Goal: Task Accomplishment & Management: Use online tool/utility

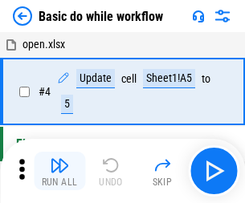
click at [59, 171] on img "button" at bounding box center [59, 165] width 19 height 19
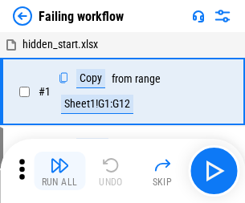
click at [59, 171] on img "button" at bounding box center [59, 165] width 19 height 19
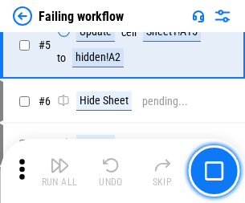
scroll to position [341, 0]
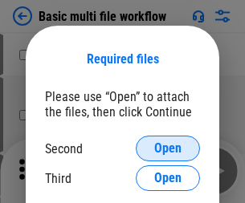
click at [168, 149] on span "Open" at bounding box center [167, 148] width 27 height 13
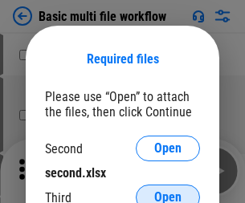
click at [168, 191] on span "Open" at bounding box center [167, 197] width 27 height 13
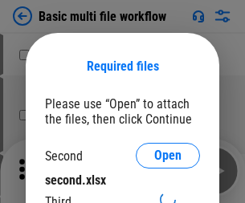
scroll to position [7, 0]
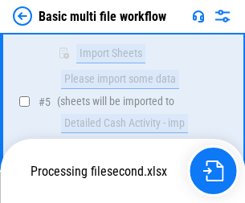
scroll to position [443, 0]
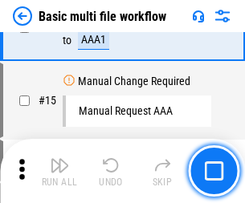
click at [59, 171] on img "button" at bounding box center [59, 165] width 19 height 19
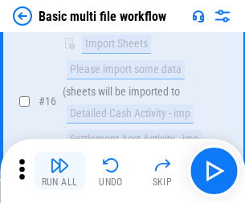
click at [59, 171] on img "button" at bounding box center [59, 165] width 19 height 19
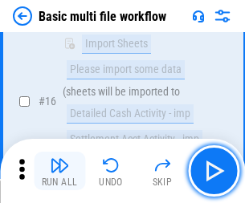
scroll to position [1069, 0]
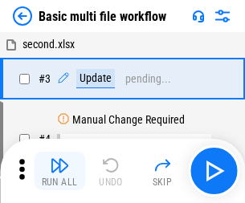
click at [59, 171] on img "button" at bounding box center [59, 165] width 19 height 19
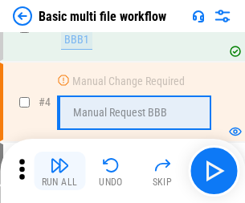
click at [59, 171] on img "button" at bounding box center [59, 165] width 19 height 19
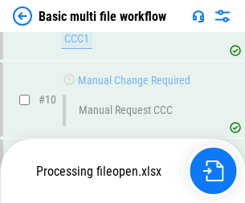
scroll to position [752, 0]
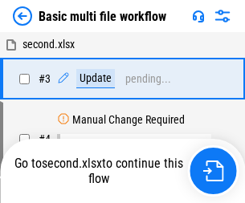
scroll to position [65, 0]
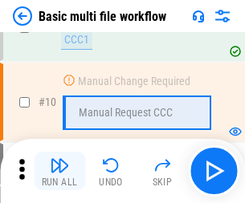
click at [59, 171] on img "button" at bounding box center [59, 165] width 19 height 19
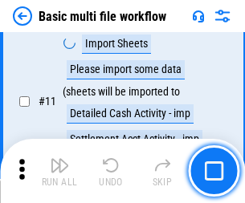
click at [59, 171] on img "button" at bounding box center [59, 165] width 19 height 19
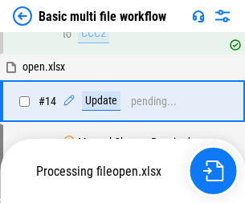
scroll to position [956, 0]
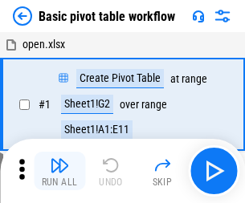
click at [59, 171] on img "button" at bounding box center [59, 165] width 19 height 19
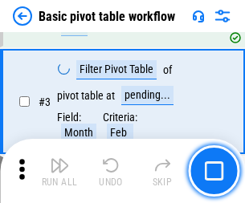
scroll to position [385, 0]
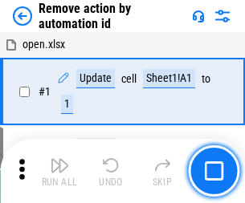
scroll to position [59, 0]
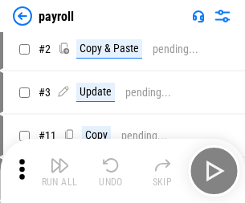
click at [59, 171] on img "button" at bounding box center [59, 165] width 19 height 19
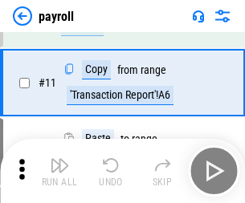
scroll to position [116, 0]
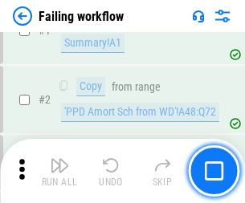
scroll to position [259, 0]
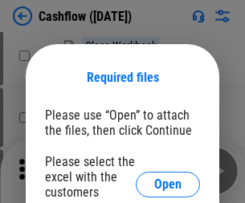
scroll to position [175, 0]
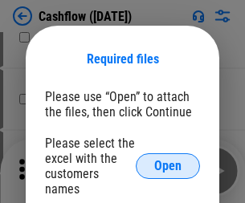
click at [168, 160] on span "Open" at bounding box center [167, 166] width 27 height 13
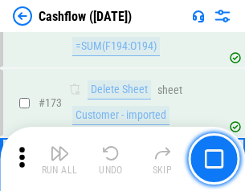
scroll to position [1700, 0]
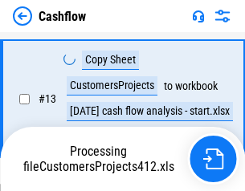
scroll to position [323, 0]
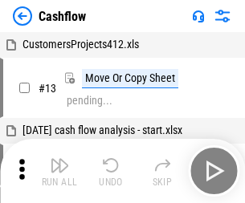
click at [59, 159] on img "button" at bounding box center [59, 165] width 19 height 19
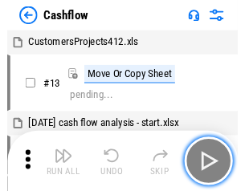
scroll to position [18, 0]
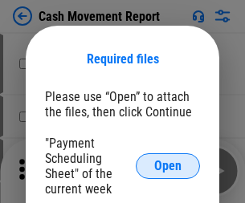
click at [168, 166] on span "Open" at bounding box center [167, 166] width 27 height 13
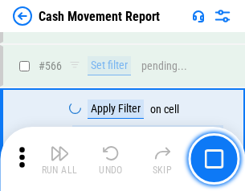
scroll to position [7361, 0]
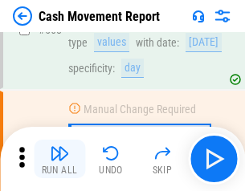
click at [59, 159] on img "button" at bounding box center [59, 153] width 19 height 19
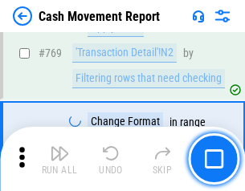
scroll to position [8925, 0]
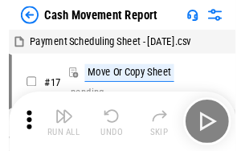
scroll to position [29, 0]
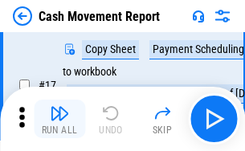
click at [59, 119] on img "button" at bounding box center [59, 113] width 19 height 19
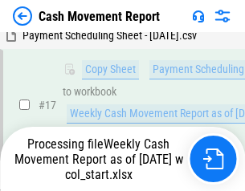
scroll to position [334, 0]
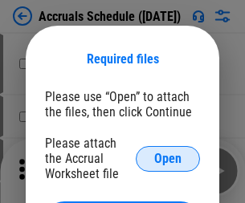
click at [168, 158] on span "Open" at bounding box center [167, 159] width 27 height 13
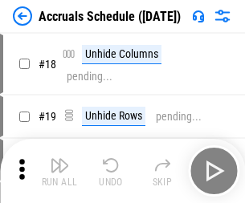
scroll to position [154, 0]
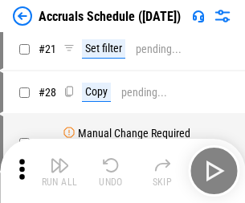
click at [59, 171] on img "button" at bounding box center [59, 165] width 19 height 19
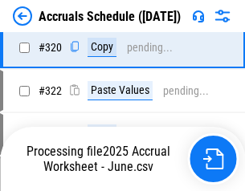
scroll to position [2988, 0]
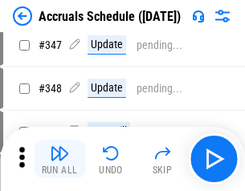
click at [59, 159] on img "button" at bounding box center [59, 153] width 19 height 19
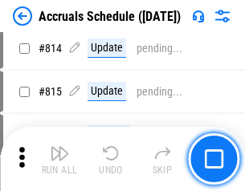
scroll to position [7087, 0]
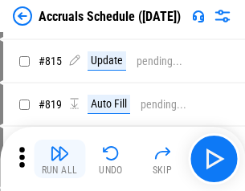
click at [59, 159] on img "button" at bounding box center [59, 153] width 19 height 19
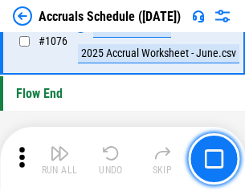
scroll to position [9619, 0]
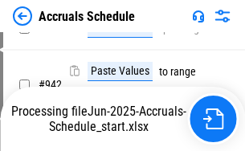
scroll to position [8661, 0]
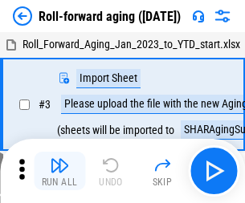
click at [59, 159] on img "button" at bounding box center [59, 165] width 19 height 19
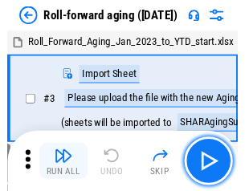
scroll to position [2, 0]
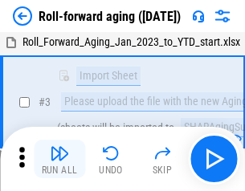
click at [59, 159] on img "button" at bounding box center [59, 153] width 19 height 19
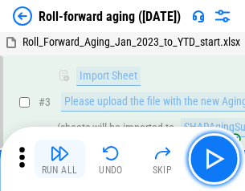
scroll to position [104, 0]
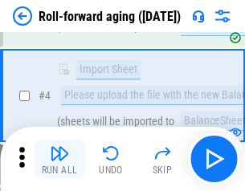
click at [59, 159] on img "button" at bounding box center [59, 153] width 19 height 19
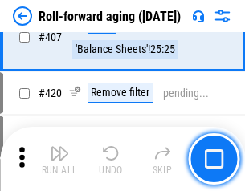
scroll to position [5569, 0]
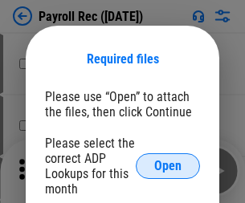
click at [168, 166] on span "Open" at bounding box center [167, 166] width 27 height 13
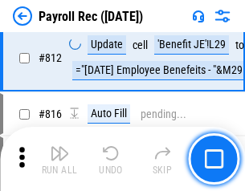
scroll to position [10204, 0]
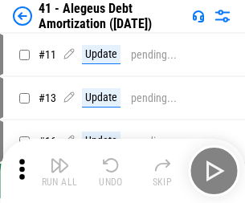
click at [59, 171] on img "button" at bounding box center [59, 165] width 19 height 19
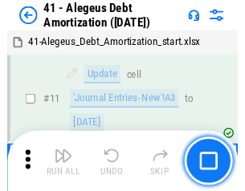
scroll to position [198, 0]
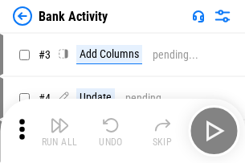
click at [59, 131] on img "button" at bounding box center [59, 125] width 19 height 19
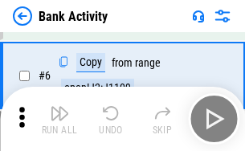
scroll to position [85, 0]
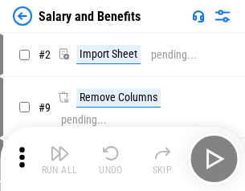
click at [59, 159] on img "button" at bounding box center [59, 153] width 19 height 19
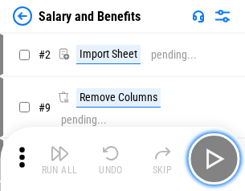
scroll to position [22, 0]
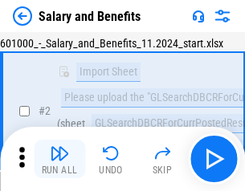
click at [59, 159] on img "button" at bounding box center [59, 153] width 19 height 19
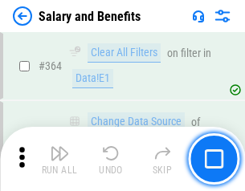
scroll to position [7564, 0]
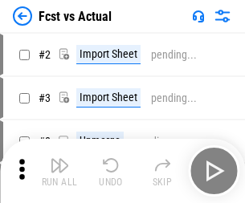
click at [59, 159] on img "button" at bounding box center [59, 165] width 19 height 19
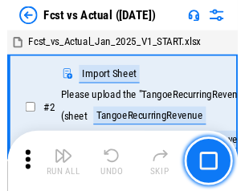
scroll to position [21, 0]
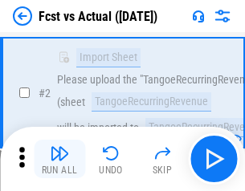
click at [59, 159] on img "button" at bounding box center [59, 153] width 19 height 19
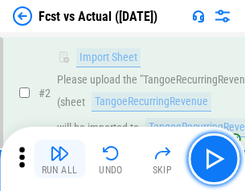
scroll to position [150, 0]
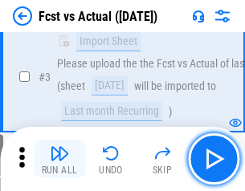
click at [59, 159] on img "button" at bounding box center [59, 153] width 19 height 19
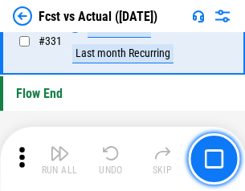
scroll to position [7688, 0]
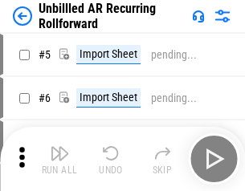
click at [59, 159] on img "button" at bounding box center [59, 153] width 19 height 19
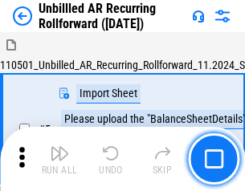
scroll to position [35, 0]
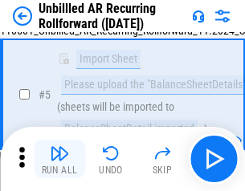
click at [59, 159] on img "button" at bounding box center [59, 153] width 19 height 19
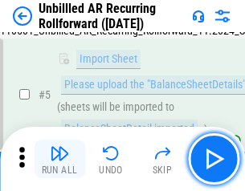
scroll to position [151, 0]
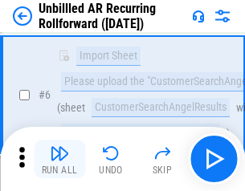
click at [59, 159] on img "button" at bounding box center [59, 153] width 19 height 19
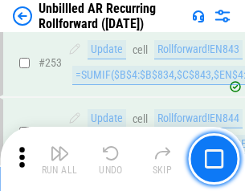
scroll to position [5455, 0]
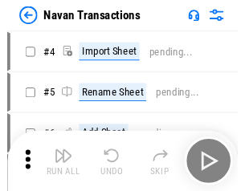
scroll to position [26, 0]
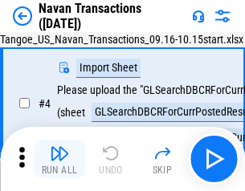
click at [59, 159] on img "button" at bounding box center [59, 153] width 19 height 19
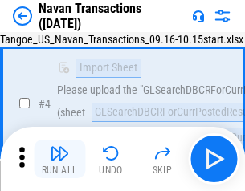
click at [59, 159] on img "button" at bounding box center [59, 153] width 19 height 19
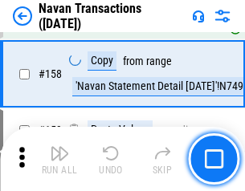
scroll to position [5207, 0]
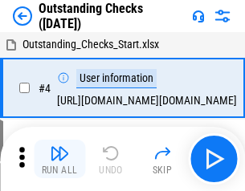
click at [59, 159] on img "button" at bounding box center [59, 153] width 19 height 19
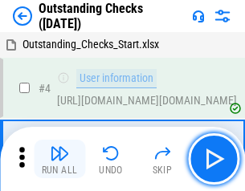
scroll to position [67, 0]
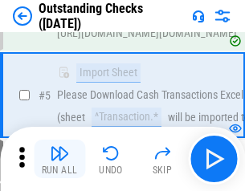
click at [59, 159] on img "button" at bounding box center [59, 153] width 19 height 19
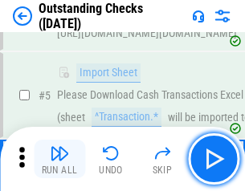
scroll to position [168, 0]
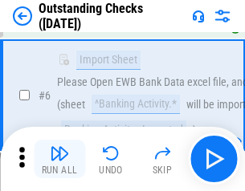
click at [59, 159] on img "button" at bounding box center [59, 153] width 19 height 19
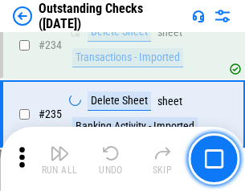
scroll to position [4877, 0]
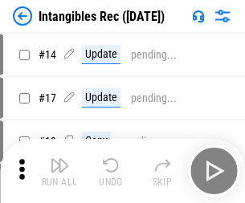
click at [59, 171] on img "button" at bounding box center [59, 165] width 19 height 19
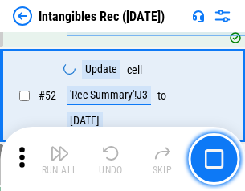
scroll to position [626, 0]
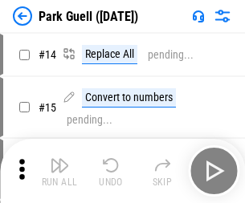
click at [59, 159] on img "button" at bounding box center [59, 165] width 19 height 19
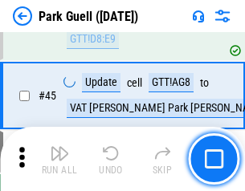
scroll to position [2009, 0]
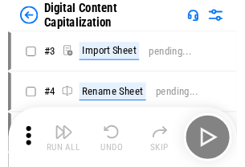
scroll to position [47, 0]
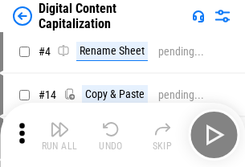
click at [59, 135] on img "button" at bounding box center [59, 129] width 19 height 19
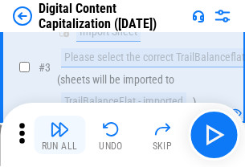
click at [59, 135] on img "button" at bounding box center [59, 129] width 19 height 19
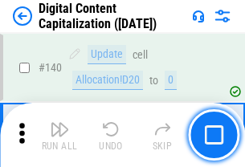
scroll to position [1703, 0]
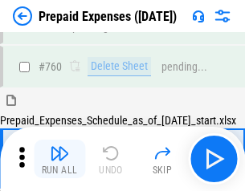
click at [59, 159] on img "button" at bounding box center [59, 153] width 19 height 19
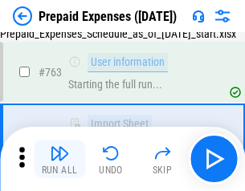
click at [59, 159] on img "button" at bounding box center [59, 153] width 19 height 19
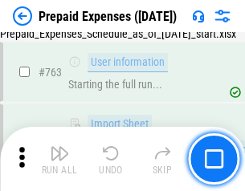
scroll to position [4546, 0]
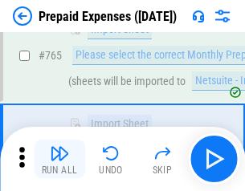
click at [59, 159] on img "button" at bounding box center [59, 153] width 19 height 19
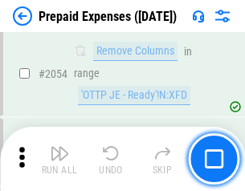
scroll to position [16789, 0]
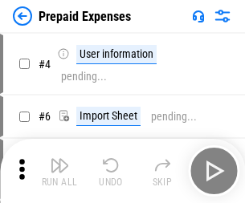
click at [59, 171] on img "button" at bounding box center [59, 165] width 19 height 19
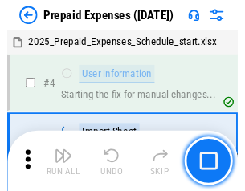
scroll to position [71, 0]
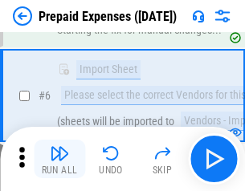
click at [59, 159] on img "button" at bounding box center [59, 153] width 19 height 19
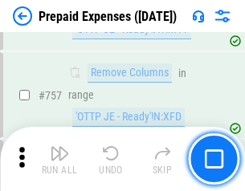
scroll to position [5723, 0]
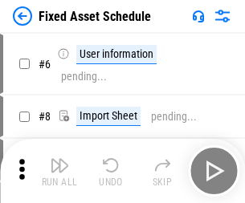
click at [59, 171] on img "button" at bounding box center [59, 165] width 19 height 19
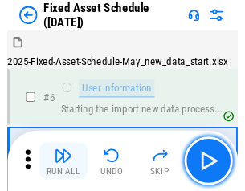
scroll to position [87, 0]
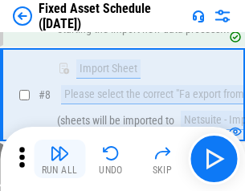
click at [59, 159] on img "button" at bounding box center [59, 153] width 19 height 19
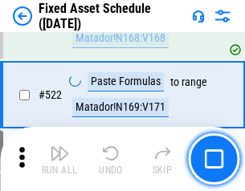
scroll to position [5582, 0]
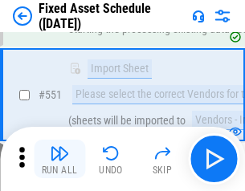
click at [59, 159] on img "button" at bounding box center [59, 153] width 19 height 19
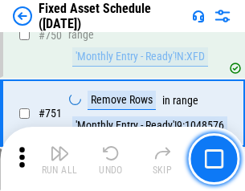
scroll to position [7830, 0]
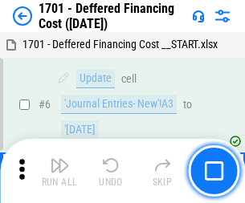
scroll to position [193, 0]
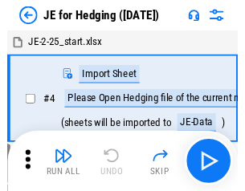
scroll to position [2, 0]
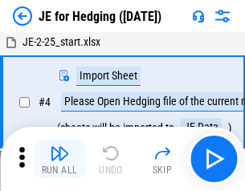
click at [59, 159] on img "button" at bounding box center [59, 153] width 19 height 19
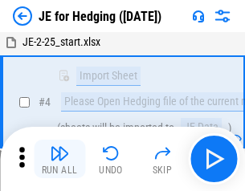
click at [59, 159] on img "button" at bounding box center [59, 153] width 19 height 19
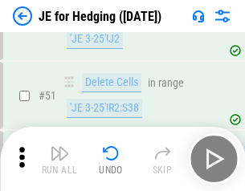
scroll to position [1040, 0]
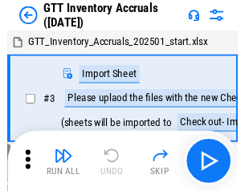
scroll to position [2, 0]
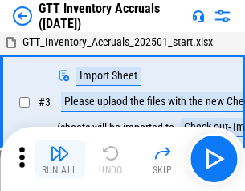
click at [59, 159] on img "button" at bounding box center [59, 153] width 19 height 19
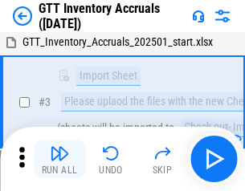
click at [59, 159] on img "button" at bounding box center [59, 153] width 19 height 19
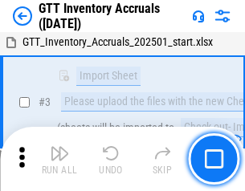
scroll to position [104, 0]
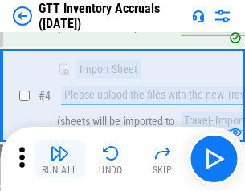
click at [59, 159] on img "button" at bounding box center [59, 153] width 19 height 19
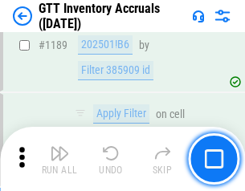
scroll to position [13115, 0]
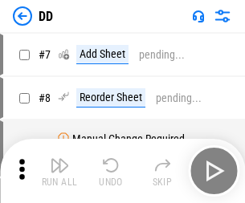
click at [59, 171] on img "button" at bounding box center [59, 165] width 19 height 19
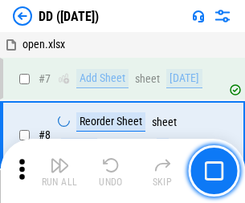
scroll to position [155, 0]
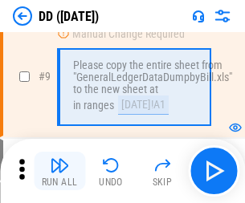
click at [59, 171] on img "button" at bounding box center [59, 165] width 19 height 19
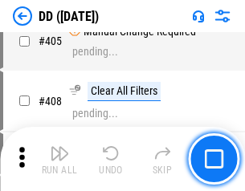
scroll to position [7186, 0]
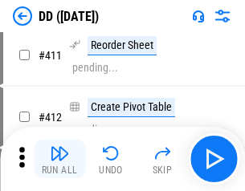
click at [59, 159] on img "button" at bounding box center [59, 153] width 19 height 19
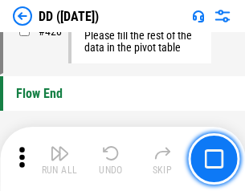
scroll to position [7687, 0]
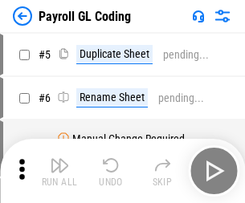
click at [59, 171] on img "button" at bounding box center [59, 165] width 19 height 19
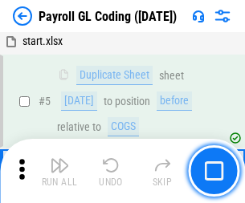
scroll to position [193, 0]
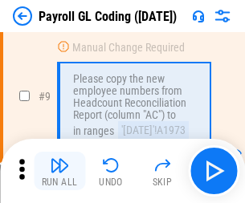
click at [59, 171] on img "button" at bounding box center [59, 165] width 19 height 19
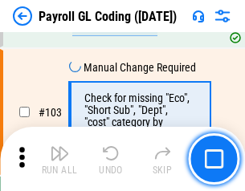
scroll to position [3768, 0]
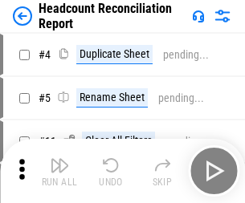
click at [59, 171] on img "button" at bounding box center [59, 165] width 19 height 19
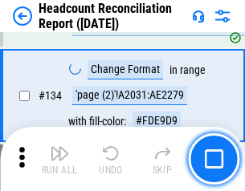
scroll to position [1931, 0]
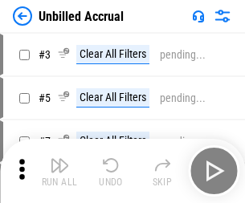
click at [59, 171] on img "button" at bounding box center [59, 165] width 19 height 19
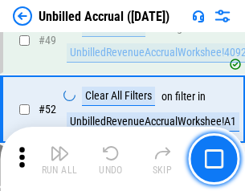
scroll to position [1457, 0]
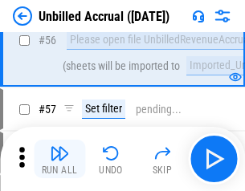
click at [59, 159] on img "button" at bounding box center [59, 153] width 19 height 19
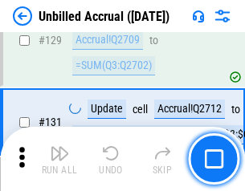
scroll to position [4784, 0]
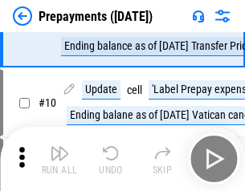
scroll to position [100, 0]
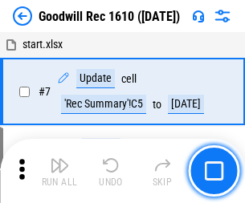
scroll to position [275, 0]
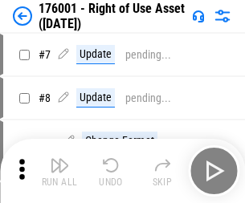
click at [59, 171] on img "button" at bounding box center [59, 165] width 19 height 19
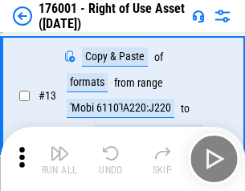
scroll to position [104, 0]
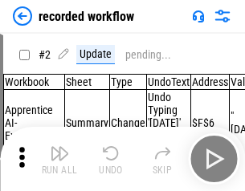
click at [59, 159] on img "button" at bounding box center [59, 153] width 19 height 19
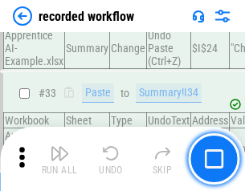
scroll to position [5020, 0]
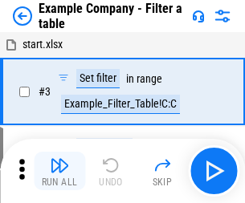
click at [59, 171] on img "button" at bounding box center [59, 165] width 19 height 19
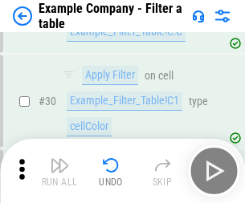
scroll to position [1470, 0]
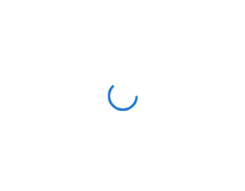
scroll to position [25, 0]
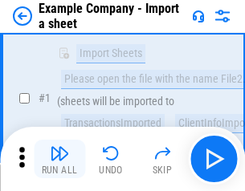
click at [59, 159] on img "button" at bounding box center [59, 153] width 19 height 19
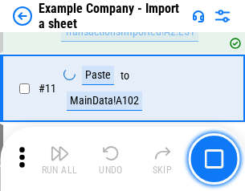
scroll to position [355, 0]
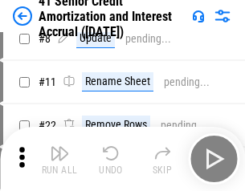
click at [59, 159] on img "button" at bounding box center [59, 153] width 19 height 19
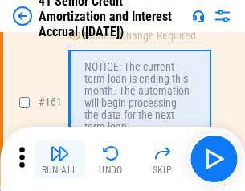
click at [59, 159] on img "button" at bounding box center [59, 153] width 19 height 19
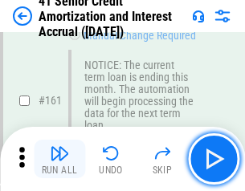
scroll to position [1718, 0]
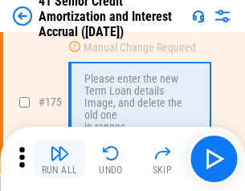
click at [59, 159] on img "button" at bounding box center [59, 153] width 19 height 19
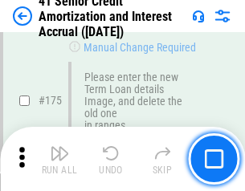
scroll to position [1881, 0]
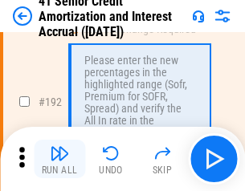
click at [59, 159] on img "button" at bounding box center [59, 153] width 19 height 19
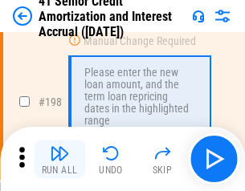
click at [59, 159] on img "button" at bounding box center [59, 153] width 19 height 19
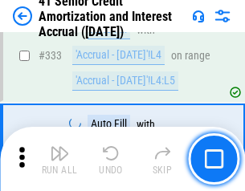
scroll to position [4103, 0]
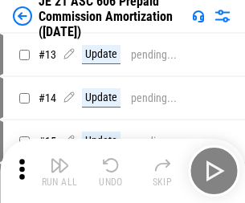
click at [59, 159] on img "button" at bounding box center [59, 165] width 19 height 19
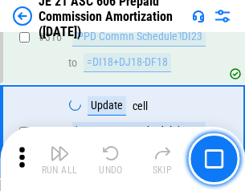
scroll to position [2999, 0]
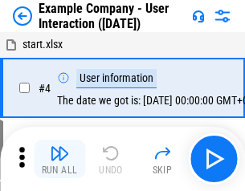
click at [59, 159] on img "button" at bounding box center [59, 153] width 19 height 19
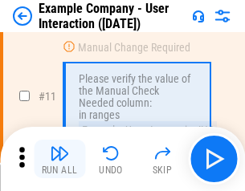
click at [59, 159] on img "button" at bounding box center [59, 153] width 19 height 19
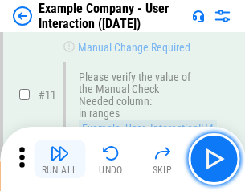
scroll to position [348, 0]
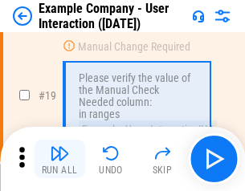
click at [59, 159] on img "button" at bounding box center [59, 153] width 19 height 19
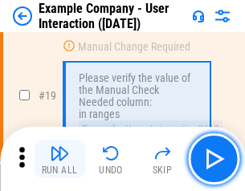
click at [59, 159] on img "button" at bounding box center [59, 153] width 19 height 19
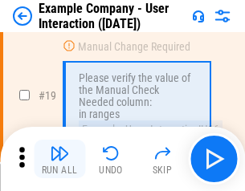
click at [59, 159] on img "button" at bounding box center [59, 153] width 19 height 19
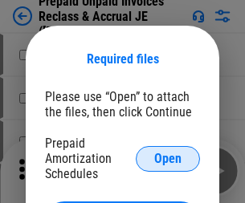
click at [168, 158] on span "Open" at bounding box center [167, 159] width 27 height 13
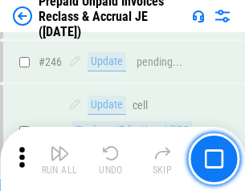
scroll to position [2168, 0]
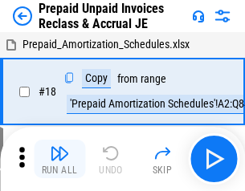
click at [59, 159] on img "button" at bounding box center [59, 153] width 19 height 19
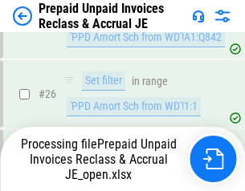
scroll to position [1208, 0]
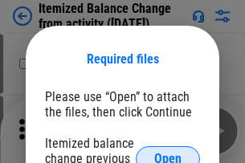
click at [168, 153] on span "Open" at bounding box center [167, 159] width 27 height 13
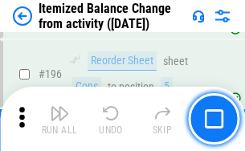
scroll to position [3091, 0]
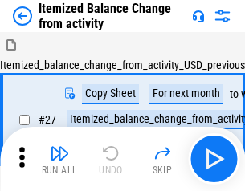
scroll to position [25, 0]
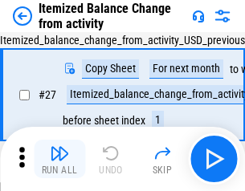
click at [59, 159] on img "button" at bounding box center [59, 153] width 19 height 19
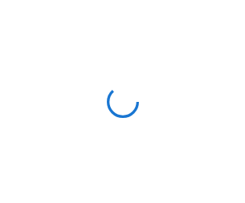
scroll to position [7, 0]
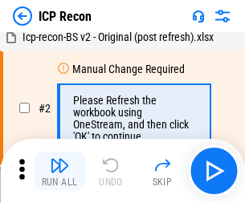
click at [59, 171] on img "button" at bounding box center [59, 165] width 19 height 19
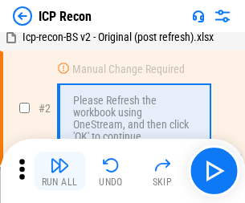
click at [59, 171] on img "button" at bounding box center [59, 165] width 19 height 19
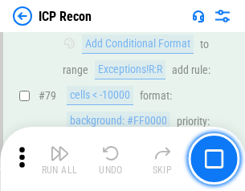
scroll to position [1574, 0]
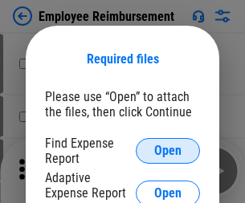
click at [168, 151] on span "Open" at bounding box center [167, 151] width 27 height 13
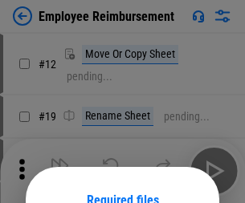
scroll to position [141, 0]
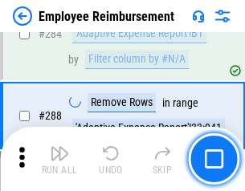
scroll to position [4366, 0]
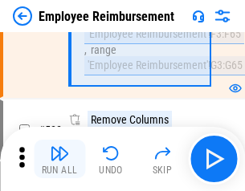
click at [59, 159] on img "button" at bounding box center [59, 153] width 19 height 19
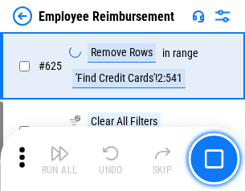
scroll to position [9616, 0]
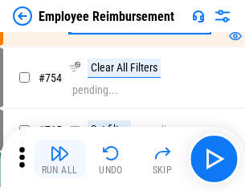
click at [59, 159] on img "button" at bounding box center [59, 153] width 19 height 19
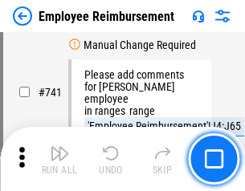
scroll to position [11268, 0]
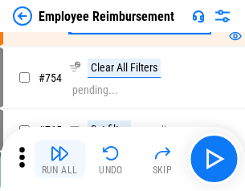
click at [59, 159] on img "button" at bounding box center [59, 153] width 19 height 19
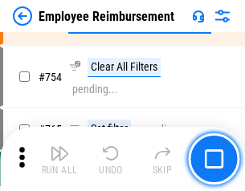
click at [59, 159] on img "button" at bounding box center [59, 153] width 19 height 19
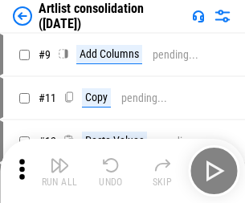
click at [59, 171] on img "button" at bounding box center [59, 165] width 19 height 19
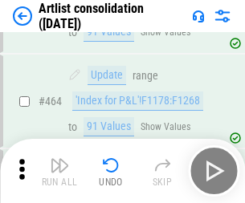
scroll to position [7033, 0]
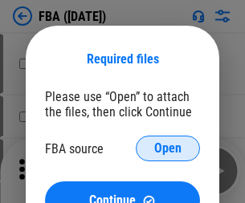
click at [168, 149] on span "Open" at bounding box center [167, 148] width 27 height 13
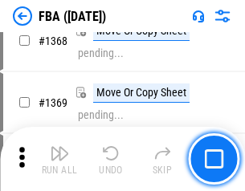
scroll to position [17249, 0]
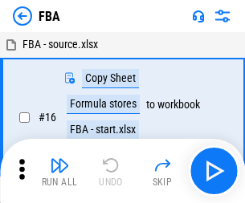
scroll to position [16, 0]
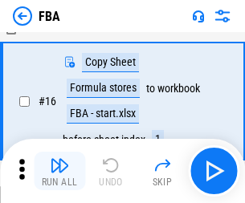
click at [59, 171] on img "button" at bounding box center [59, 165] width 19 height 19
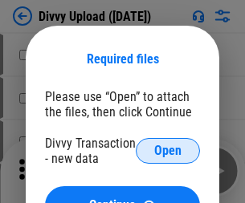
click at [168, 151] on span "Open" at bounding box center [167, 151] width 27 height 13
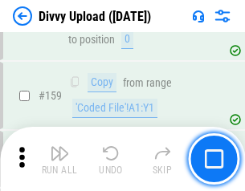
scroll to position [1663, 0]
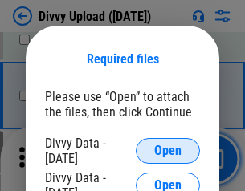
click at [168, 151] on span "Open" at bounding box center [167, 151] width 27 height 13
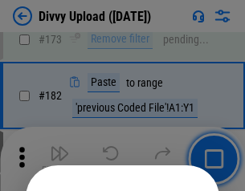
scroll to position [1803, 0]
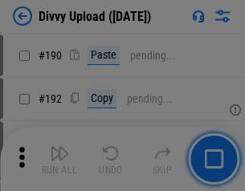
scroll to position [2027, 0]
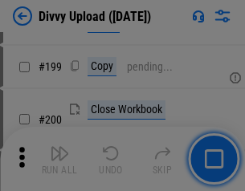
scroll to position [2335, 0]
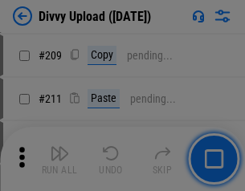
scroll to position [2728, 0]
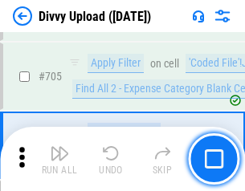
scroll to position [10987, 0]
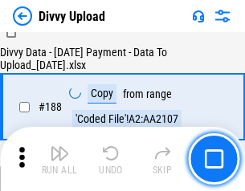
scroll to position [1890, 0]
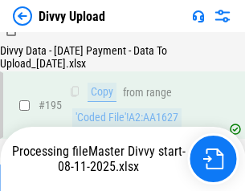
scroll to position [2245, 0]
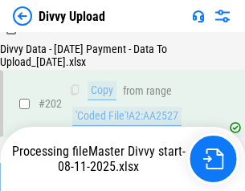
scroll to position [2599, 0]
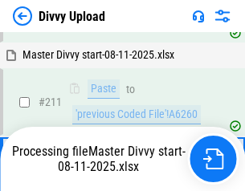
scroll to position [3035, 0]
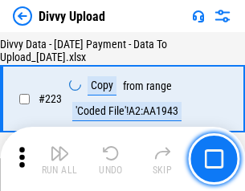
scroll to position [3661, 0]
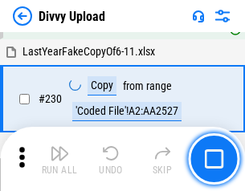
scroll to position [3986, 0]
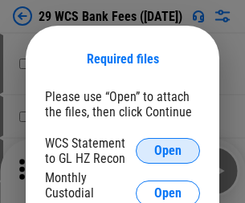
click at [168, 151] on span "Open" at bounding box center [167, 151] width 27 height 13
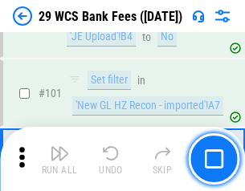
scroll to position [1565, 0]
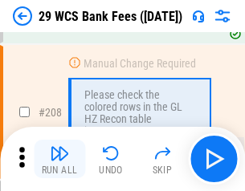
click at [59, 159] on img "button" at bounding box center [59, 153] width 19 height 19
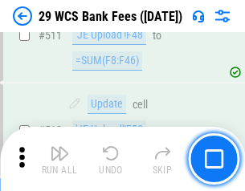
scroll to position [8081, 0]
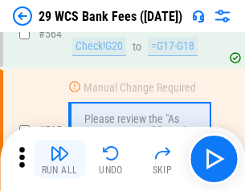
click at [59, 159] on img "button" at bounding box center [59, 153] width 19 height 19
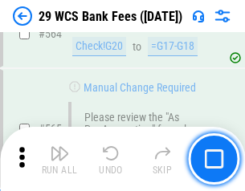
scroll to position [8686, 0]
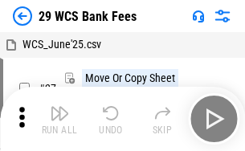
scroll to position [29, 0]
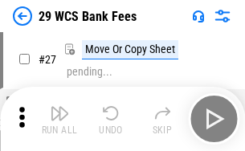
click at [59, 119] on img "button" at bounding box center [59, 113] width 19 height 19
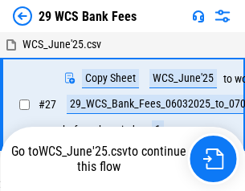
scroll to position [9, 0]
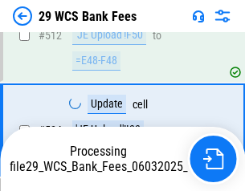
scroll to position [8478, 0]
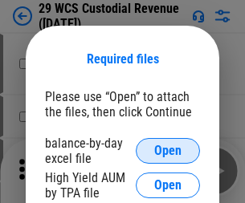
click at [168, 151] on span "Open" at bounding box center [167, 151] width 27 height 13
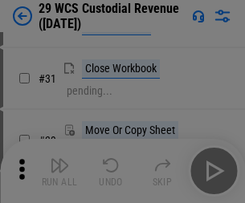
scroll to position [345, 0]
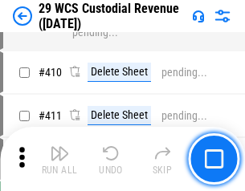
scroll to position [7439, 0]
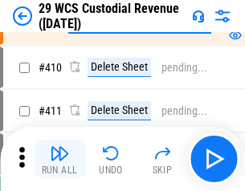
click at [59, 159] on img "button" at bounding box center [59, 153] width 19 height 19
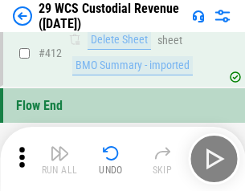
scroll to position [7670, 0]
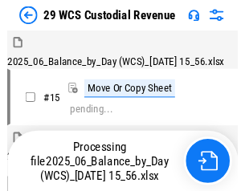
scroll to position [39, 0]
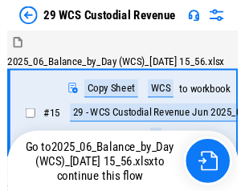
scroll to position [30, 0]
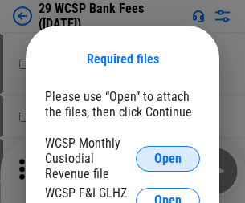
click at [168, 158] on span "Open" at bounding box center [167, 159] width 27 height 13
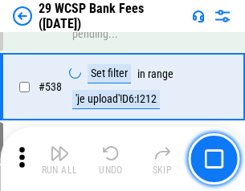
scroll to position [6171, 0]
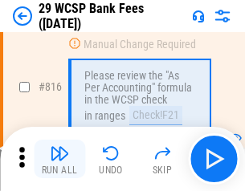
click at [59, 159] on img "button" at bounding box center [59, 153] width 19 height 19
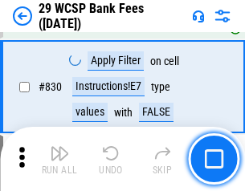
scroll to position [10190, 0]
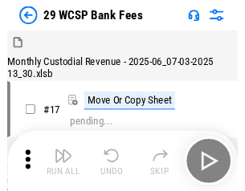
scroll to position [39, 0]
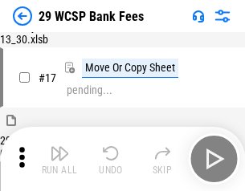
click at [59, 159] on img "button" at bounding box center [59, 153] width 19 height 19
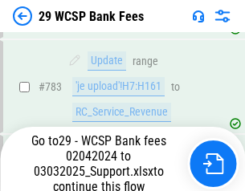
scroll to position [9493, 0]
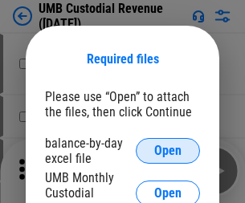
click at [168, 151] on span "Open" at bounding box center [167, 151] width 27 height 13
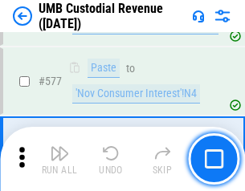
scroll to position [7490, 0]
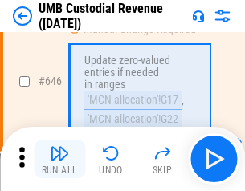
click at [59, 159] on img "button" at bounding box center [59, 153] width 19 height 19
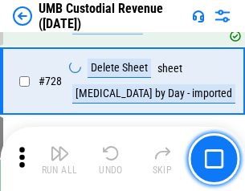
scroll to position [9908, 0]
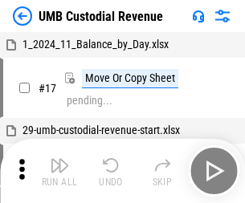
scroll to position [12, 0]
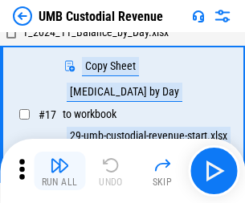
click at [59, 171] on img "button" at bounding box center [59, 165] width 19 height 19
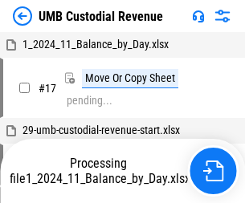
scroll to position [12, 0]
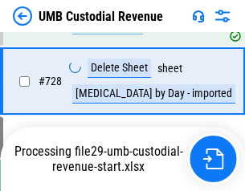
scroll to position [9871, 0]
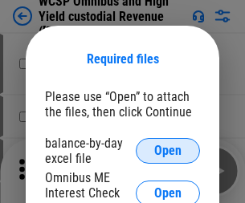
click at [168, 151] on span "Open" at bounding box center [167, 151] width 27 height 13
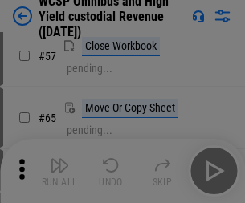
scroll to position [700, 0]
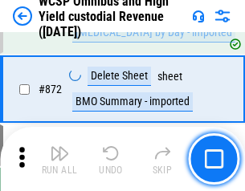
scroll to position [13593, 0]
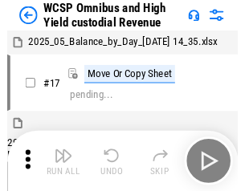
scroll to position [9, 0]
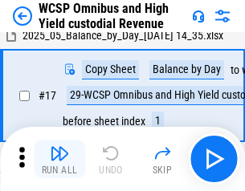
click at [59, 159] on img "button" at bounding box center [59, 153] width 19 height 19
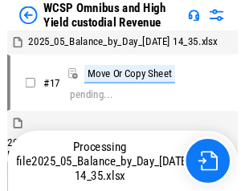
scroll to position [9, 0]
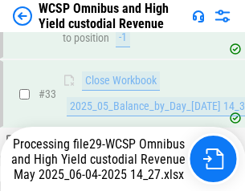
scroll to position [795, 0]
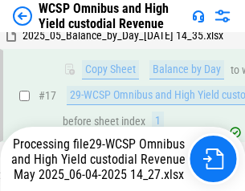
scroll to position [334, 0]
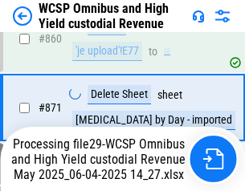
scroll to position [13556, 0]
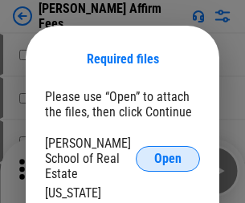
click at [168, 153] on span "Open" at bounding box center [167, 159] width 27 height 13
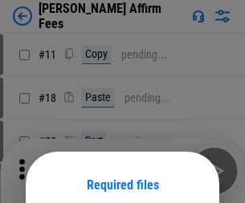
scroll to position [126, 0]
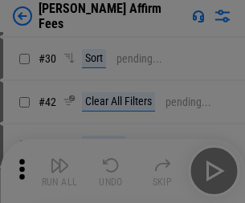
scroll to position [327, 0]
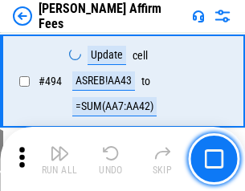
scroll to position [4367, 0]
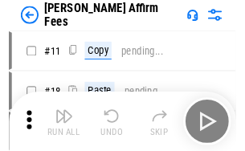
scroll to position [16, 0]
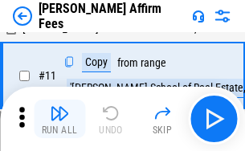
click at [59, 119] on img "button" at bounding box center [59, 113] width 19 height 19
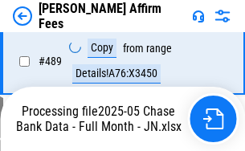
scroll to position [4212, 0]
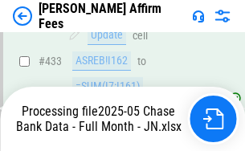
scroll to position [4212, 0]
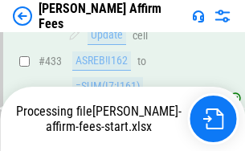
scroll to position [4212, 0]
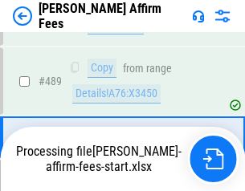
scroll to position [4192, 0]
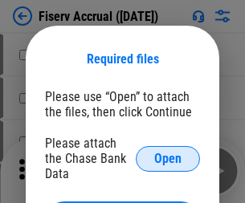
click at [168, 153] on span "Open" at bounding box center [167, 159] width 27 height 13
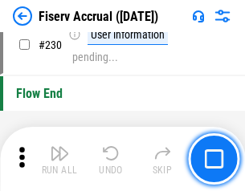
scroll to position [5089, 0]
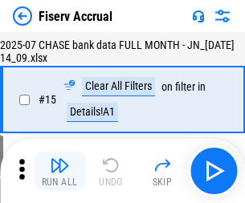
click at [59, 171] on img "button" at bounding box center [59, 165] width 19 height 19
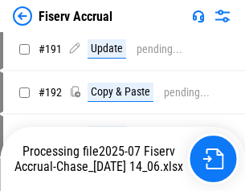
scroll to position [4223, 0]
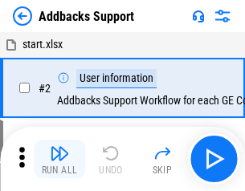
click at [59, 159] on img "button" at bounding box center [59, 153] width 19 height 19
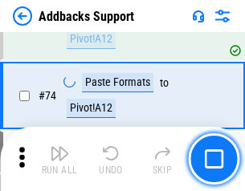
scroll to position [1169, 0]
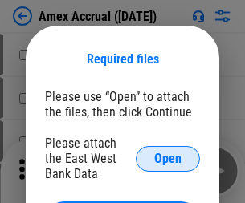
click at [168, 158] on span "Open" at bounding box center [167, 159] width 27 height 13
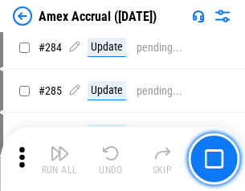
scroll to position [4398, 0]
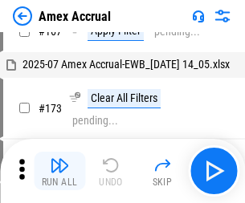
click at [59, 171] on img "button" at bounding box center [59, 165] width 19 height 19
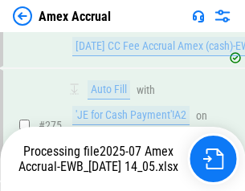
scroll to position [4786, 0]
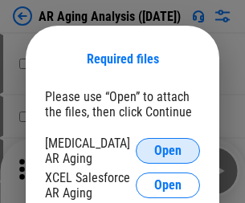
click at [168, 149] on span "Open" at bounding box center [167, 151] width 27 height 13
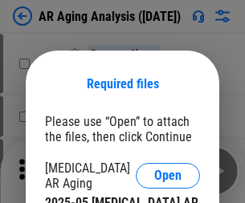
scroll to position [25, 0]
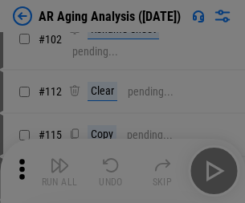
scroll to position [221, 0]
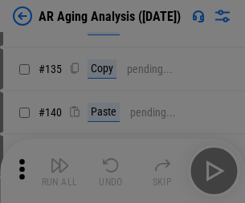
scroll to position [483, 0]
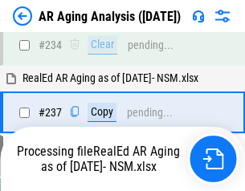
scroll to position [2490, 0]
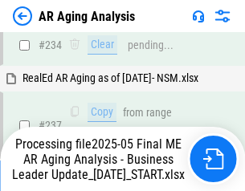
scroll to position [2471, 0]
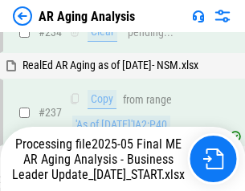
scroll to position [2538, 0]
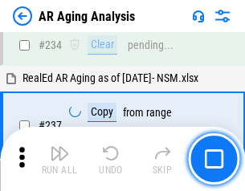
scroll to position [2471, 0]
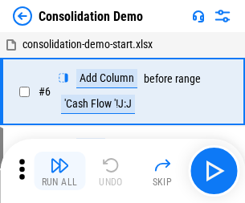
click at [59, 171] on img "button" at bounding box center [59, 165] width 19 height 19
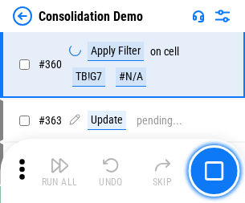
scroll to position [5383, 0]
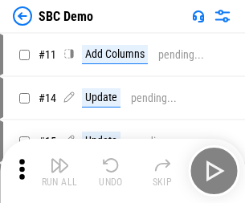
click at [59, 171] on img "button" at bounding box center [59, 165] width 19 height 19
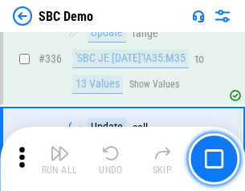
scroll to position [4225, 0]
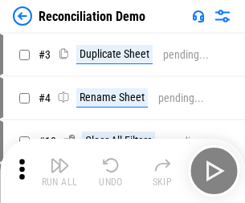
click at [59, 171] on img "button" at bounding box center [59, 165] width 19 height 19
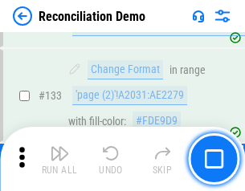
scroll to position [1907, 0]
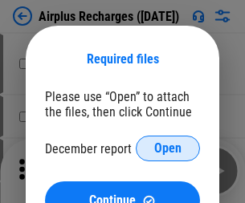
click at [168, 149] on span "Open" at bounding box center [167, 148] width 27 height 13
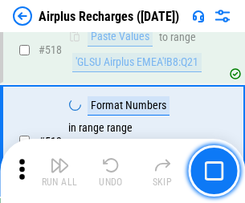
scroll to position [6911, 0]
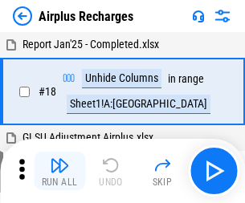
click at [59, 171] on img "button" at bounding box center [59, 165] width 19 height 19
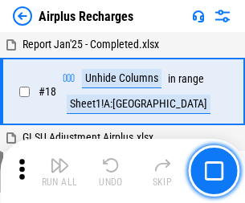
scroll to position [71, 0]
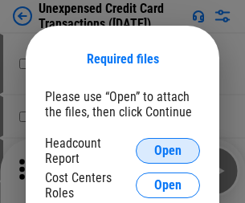
click at [168, 151] on span "Open" at bounding box center [167, 151] width 27 height 13
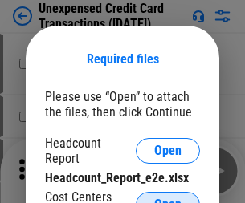
click at [168, 198] on span "Open" at bounding box center [167, 204] width 27 height 13
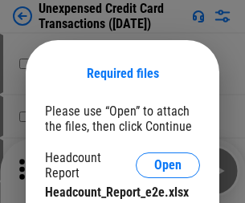
scroll to position [14, 0]
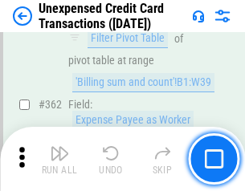
scroll to position [4130, 0]
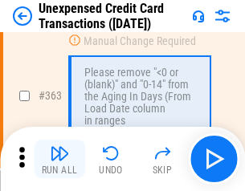
click at [59, 159] on img "button" at bounding box center [59, 153] width 19 height 19
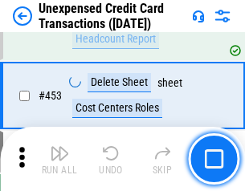
scroll to position [5478, 0]
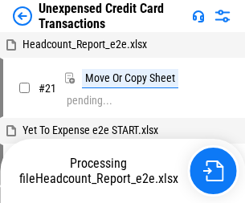
scroll to position [25, 0]
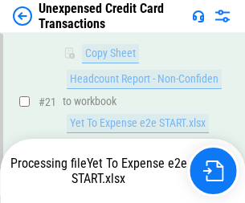
scroll to position [261, 0]
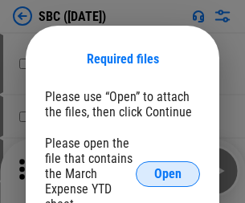
click at [168, 173] on span "Open" at bounding box center [167, 174] width 27 height 13
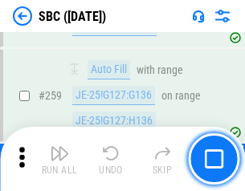
scroll to position [3138, 0]
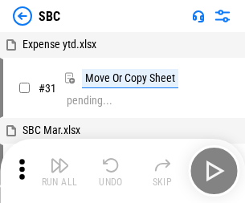
scroll to position [16, 0]
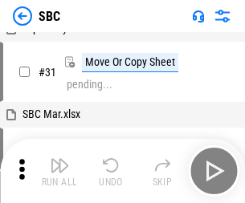
click at [59, 171] on img "button" at bounding box center [59, 165] width 19 height 19
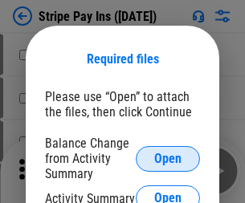
click at [168, 158] on span "Open" at bounding box center [167, 159] width 27 height 13
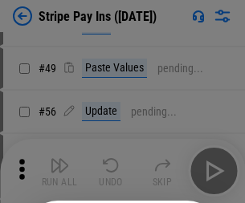
scroll to position [292, 0]
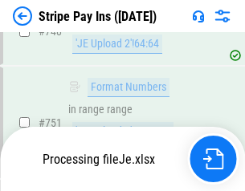
scroll to position [8326, 0]
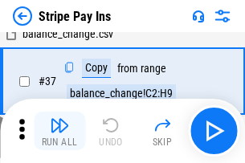
click at [59, 131] on img "button" at bounding box center [59, 125] width 19 height 19
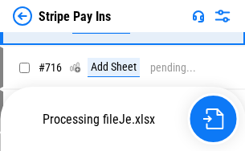
scroll to position [8291, 0]
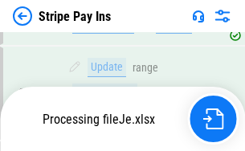
scroll to position [8102, 0]
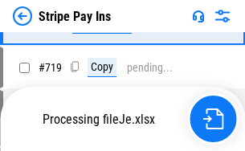
scroll to position [8291, 0]
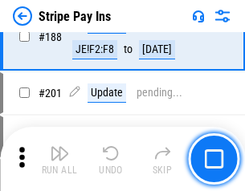
scroll to position [2287, 0]
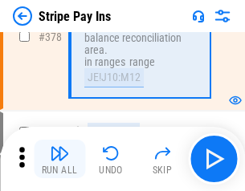
click at [59, 159] on img "button" at bounding box center [59, 153] width 19 height 19
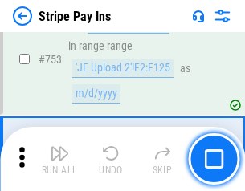
scroll to position [8271, 0]
